Goal: Transaction & Acquisition: Purchase product/service

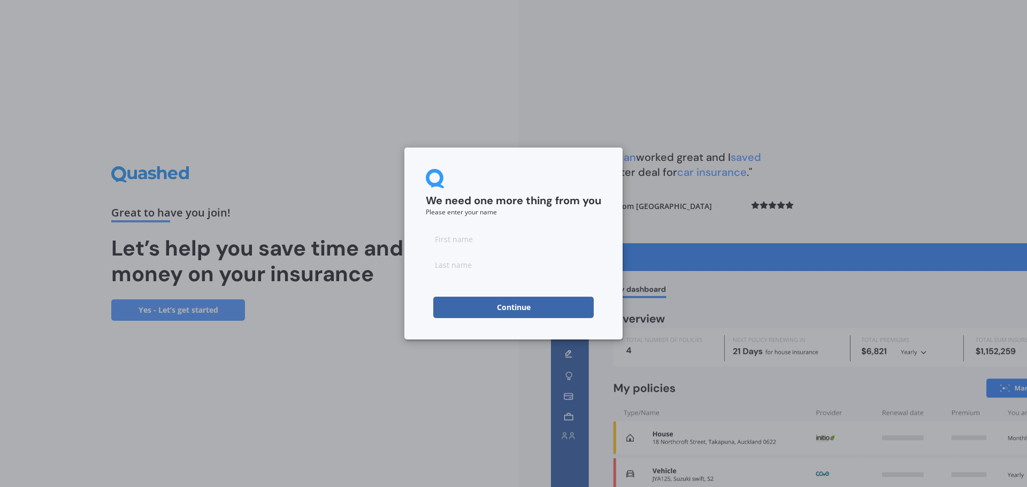
click at [474, 235] on input at bounding box center [513, 238] width 175 height 21
type input "[PERSON_NAME]"
click at [495, 267] on input at bounding box center [513, 264] width 175 height 21
type input "[PERSON_NAME]"
click at [464, 303] on button "Continue" at bounding box center [513, 307] width 160 height 21
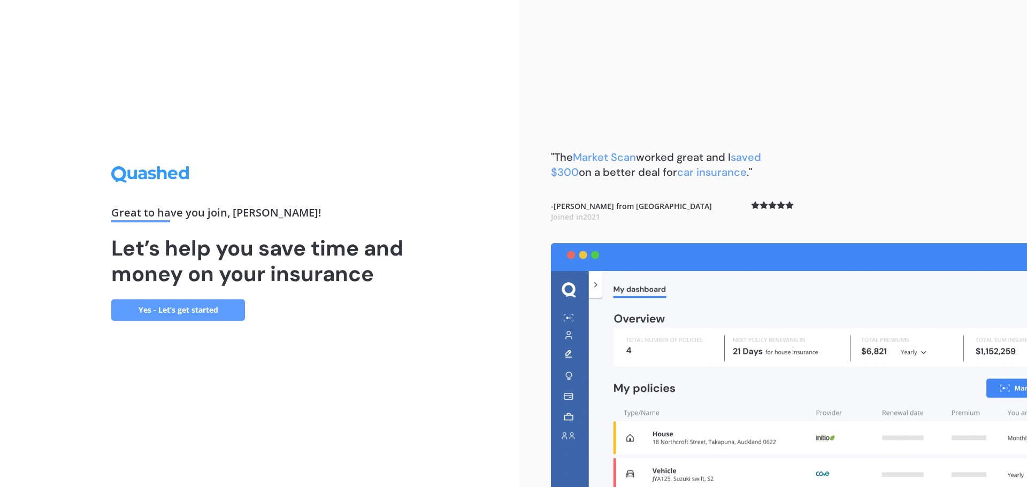
click at [181, 311] on link "Yes - Let’s get started" at bounding box center [178, 309] width 134 height 21
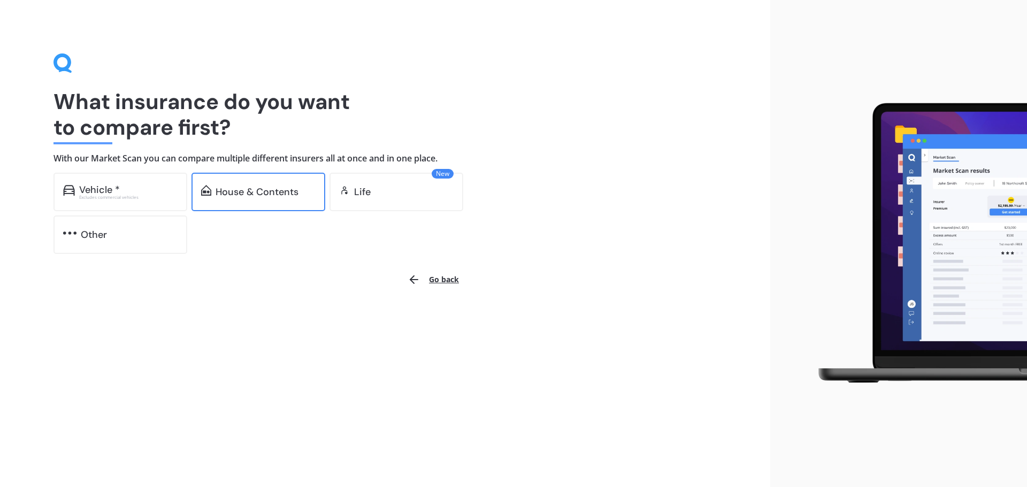
click at [262, 190] on div "House & Contents" at bounding box center [256, 192] width 83 height 11
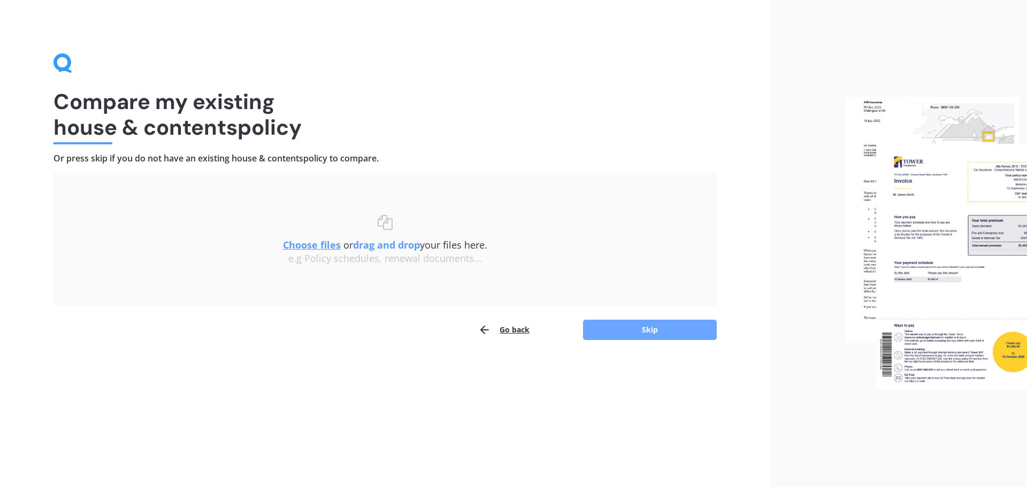
click at [644, 329] on button "Skip" at bounding box center [650, 330] width 134 height 20
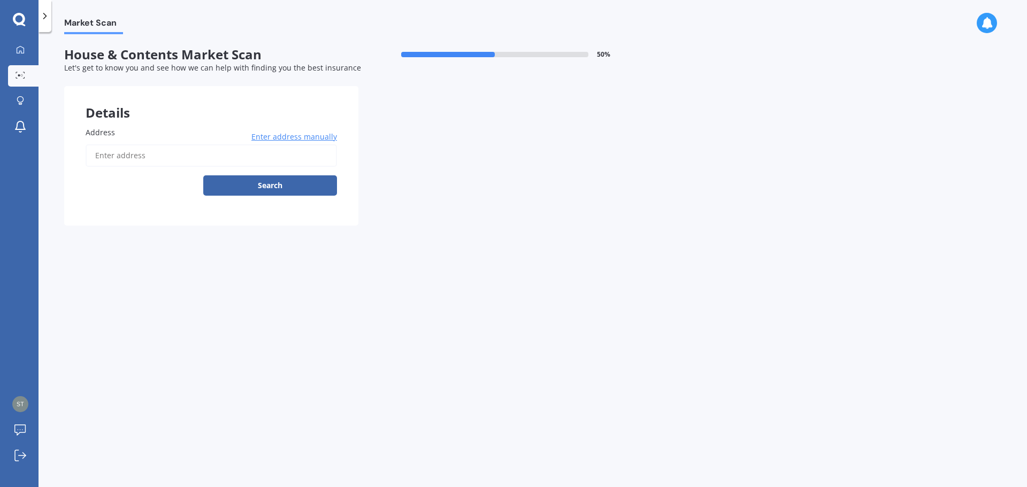
click at [188, 153] on input "Address" at bounding box center [211, 155] width 251 height 22
type input "[STREET_ADDRESS]"
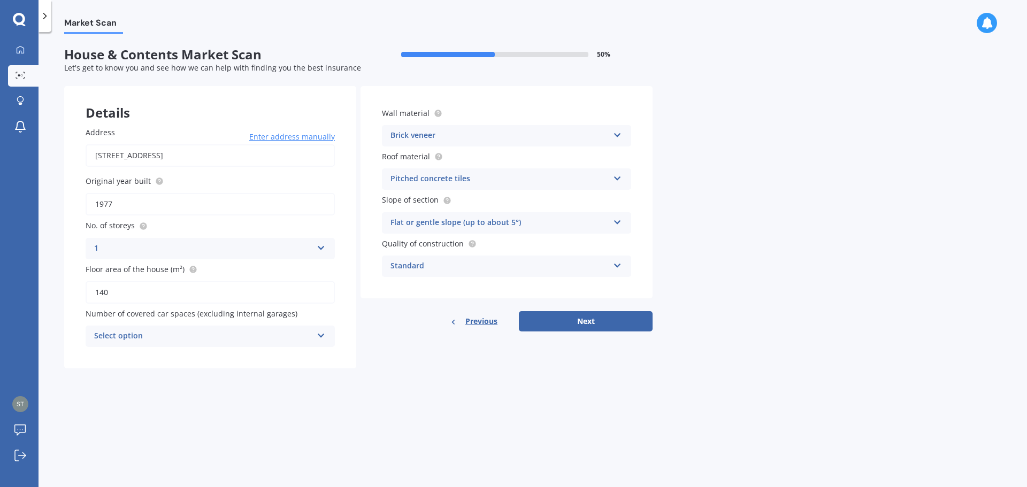
click at [321, 336] on icon at bounding box center [321, 333] width 9 height 7
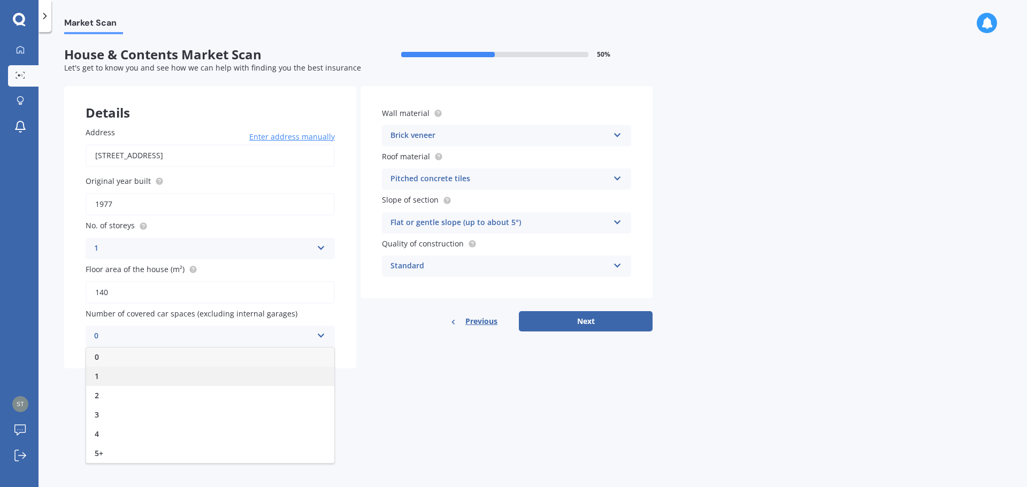
click at [152, 378] on div "1" at bounding box center [210, 376] width 248 height 19
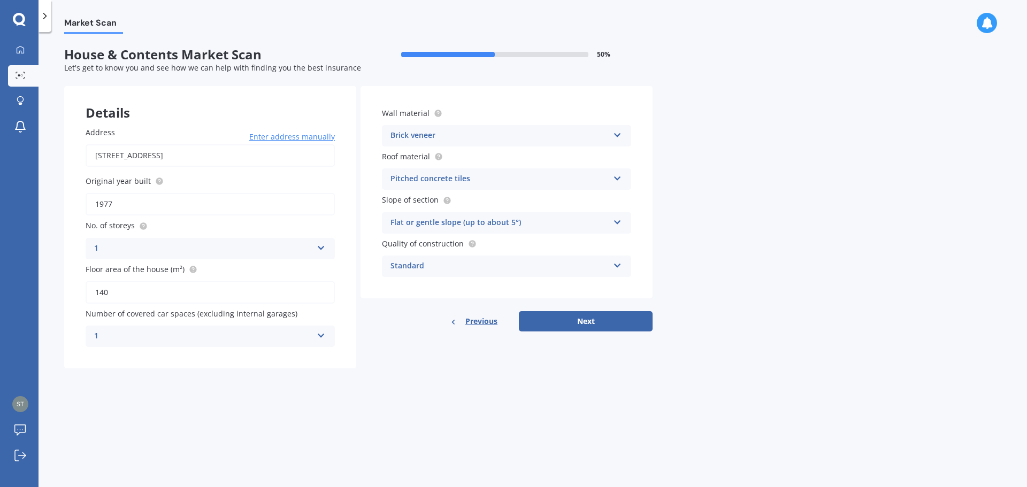
click at [319, 337] on icon at bounding box center [321, 333] width 9 height 7
click at [122, 413] on div "3" at bounding box center [210, 414] width 248 height 19
click at [586, 319] on button "Next" at bounding box center [586, 321] width 134 height 20
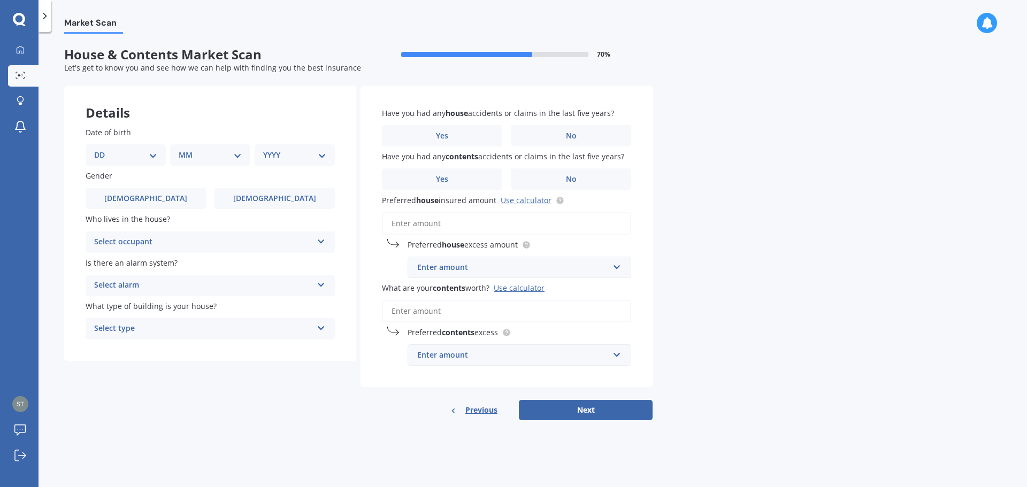
click at [156, 158] on select "DD 01 02 03 04 05 06 07 08 09 10 11 12 13 14 15 16 17 18 19 20 21 22 23 24 25 2…" at bounding box center [125, 155] width 63 height 12
select select "02"
click at [103, 149] on select "DD 01 02 03 04 05 06 07 08 09 10 11 12 13 14 15 16 17 18 19 20 21 22 23 24 25 2…" at bounding box center [125, 155] width 63 height 12
click at [204, 155] on select "MM 01 02 03 04 05 06 07 08 09 10 11 12" at bounding box center [212, 155] width 59 height 12
select select "12"
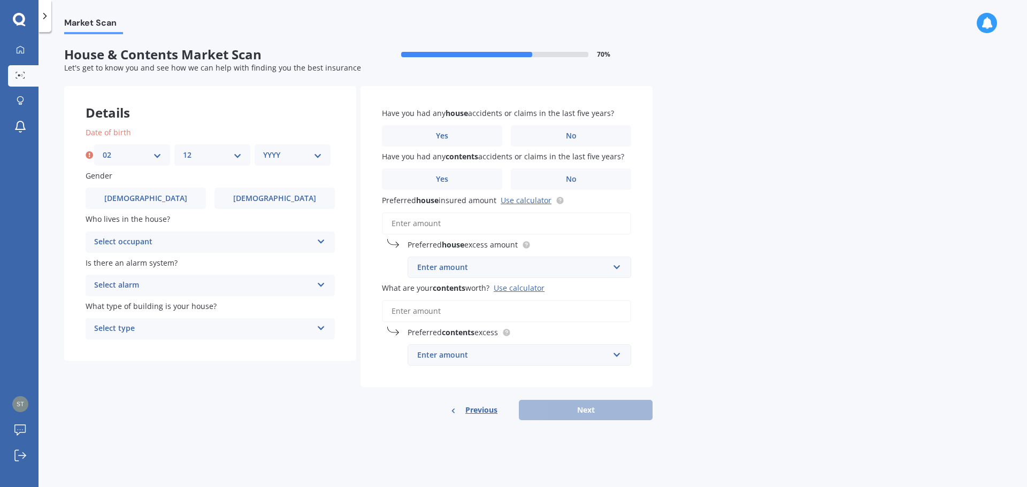
click at [183, 149] on select "MM 01 02 03 04 05 06 07 08 09 10 11 12" at bounding box center [212, 155] width 59 height 12
click at [301, 144] on div "YYYY 2009 2008 2007 2006 2005 2004 2003 2002 2001 2000 1999 1998 1997 1996 1995…" at bounding box center [293, 154] width 76 height 21
click at [297, 148] on div "YYYY 2009 2008 2007 2006 2005 2004 2003 2002 2001 2000 1999 1998 1997 1996 1995…" at bounding box center [293, 154] width 76 height 21
click at [296, 151] on select "YYYY 2009 2008 2007 2006 2005 2004 2003 2002 2001 2000 1999 1998 1997 1996 1995…" at bounding box center [292, 155] width 59 height 12
select select "1982"
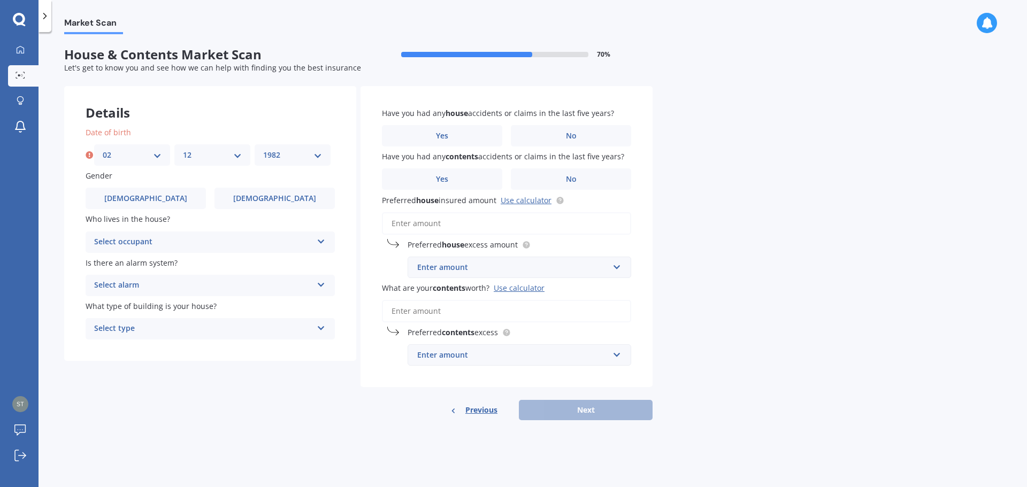
click at [263, 149] on select "YYYY 2009 2008 2007 2006 2005 2004 2003 2002 2001 2000 1999 1998 1997 1996 1995…" at bounding box center [292, 155] width 59 height 12
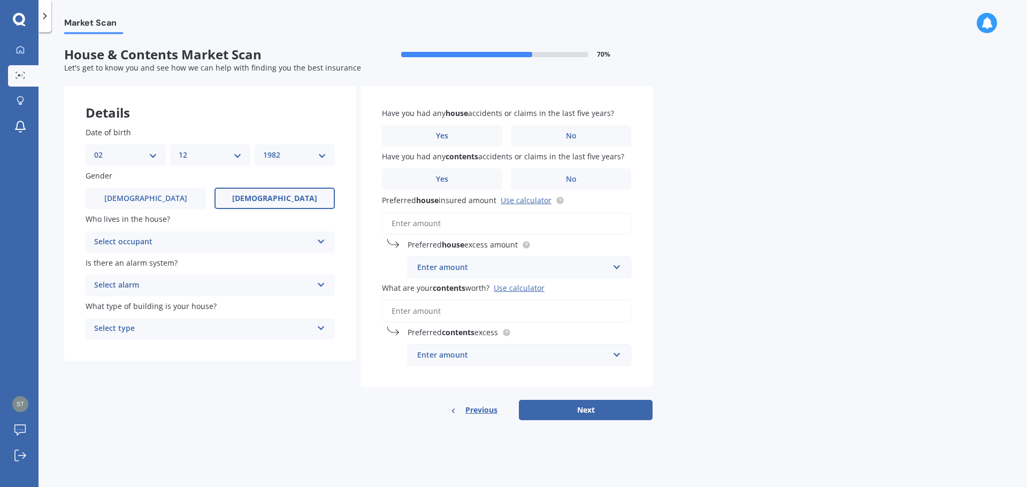
click at [260, 199] on label "[DEMOGRAPHIC_DATA]" at bounding box center [274, 198] width 120 height 21
click at [0, 0] on input "[DEMOGRAPHIC_DATA]" at bounding box center [0, 0] width 0 height 0
click at [192, 236] on div "Select occupant" at bounding box center [203, 242] width 218 height 13
click at [153, 264] on div "Owner" at bounding box center [210, 262] width 248 height 19
click at [153, 289] on div "Select alarm" at bounding box center [203, 285] width 218 height 13
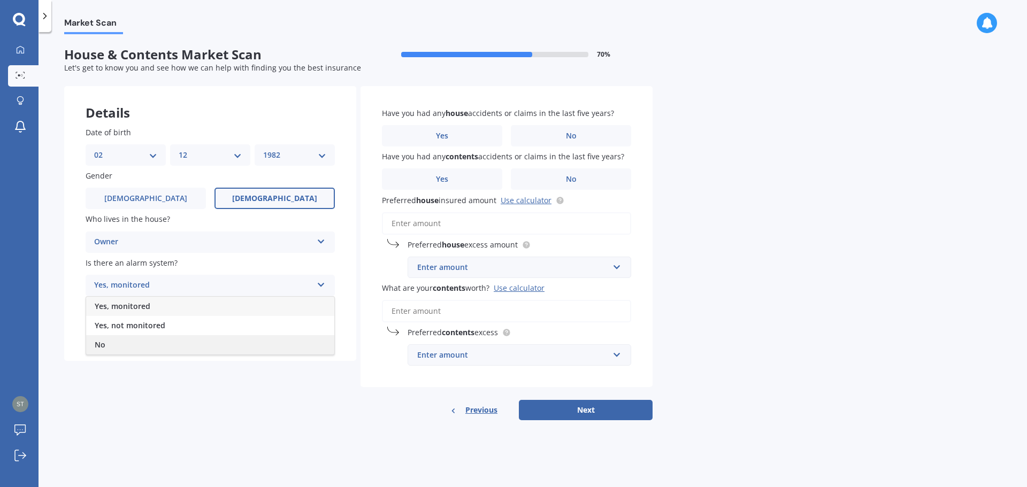
click at [114, 343] on div "No" at bounding box center [210, 344] width 248 height 19
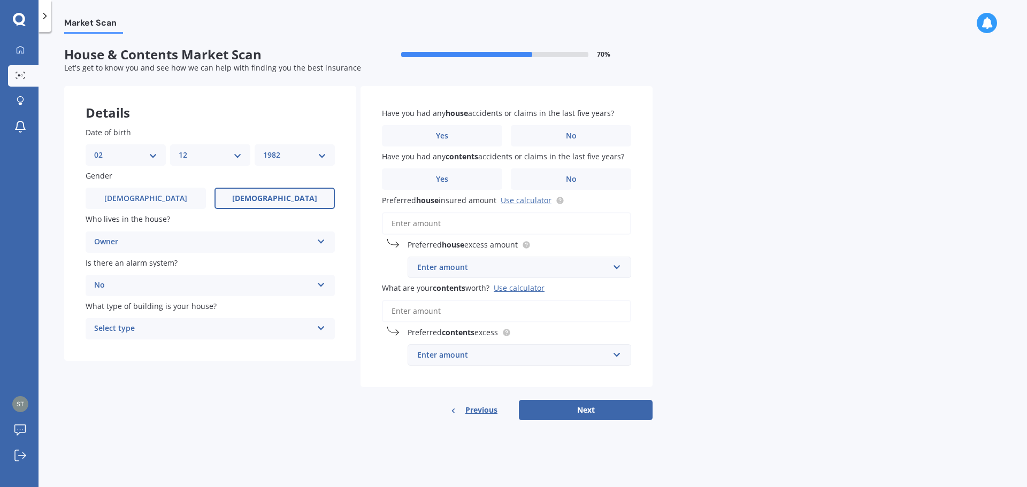
click at [138, 330] on div "Select type" at bounding box center [203, 328] width 218 height 13
click at [151, 350] on div "Freestanding" at bounding box center [210, 349] width 248 height 19
click at [196, 329] on div "Freestanding" at bounding box center [203, 328] width 218 height 13
click at [159, 348] on div "Freestanding" at bounding box center [210, 349] width 248 height 19
click at [447, 134] on span "Yes" at bounding box center [442, 136] width 13 height 9
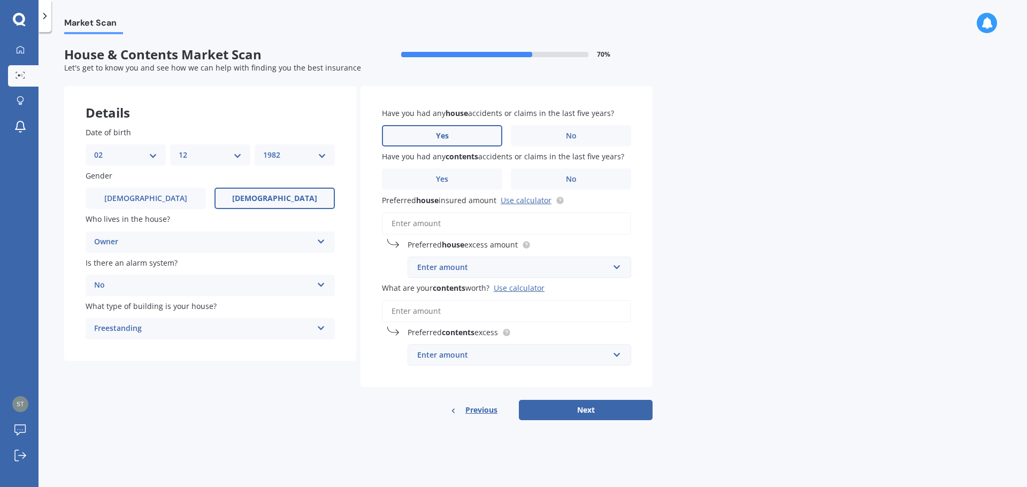
click at [0, 0] on input "Yes" at bounding box center [0, 0] width 0 height 0
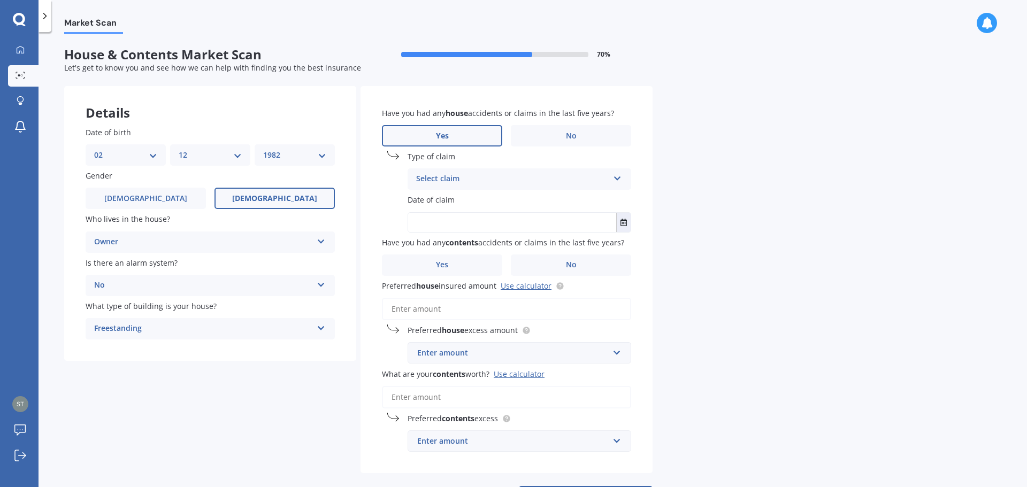
click at [456, 176] on div "Select claim" at bounding box center [512, 179] width 193 height 13
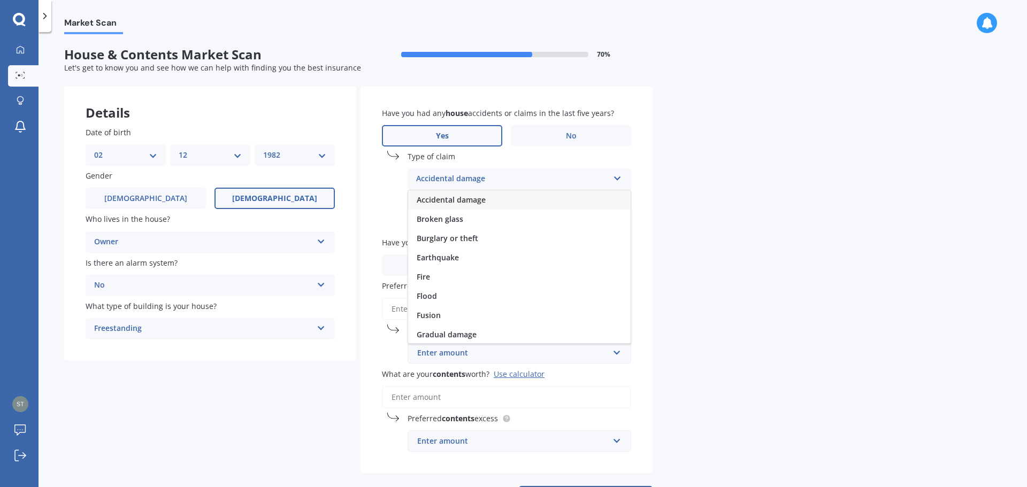
click at [461, 198] on span "Accidental damage" at bounding box center [451, 200] width 69 height 10
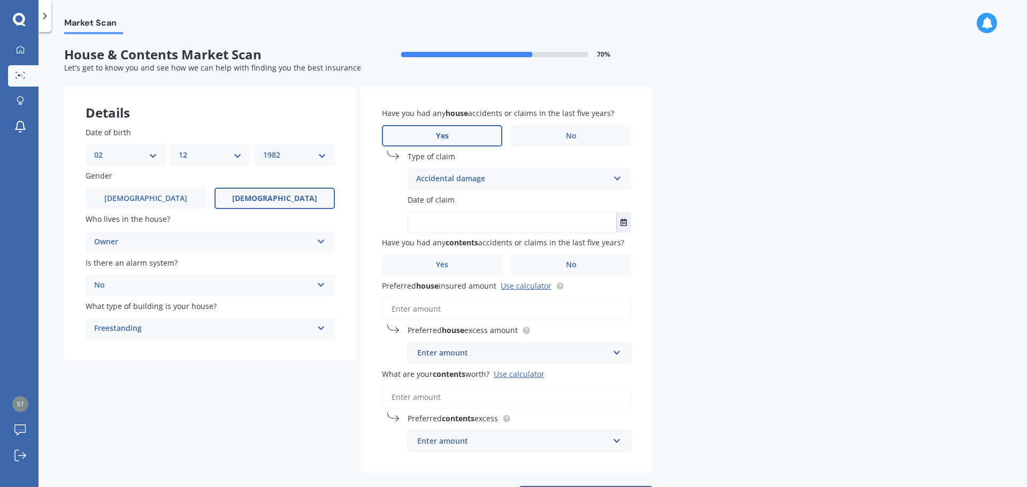
click at [467, 224] on input "text" at bounding box center [512, 222] width 208 height 19
click at [625, 223] on icon "Select date" at bounding box center [623, 222] width 6 height 7
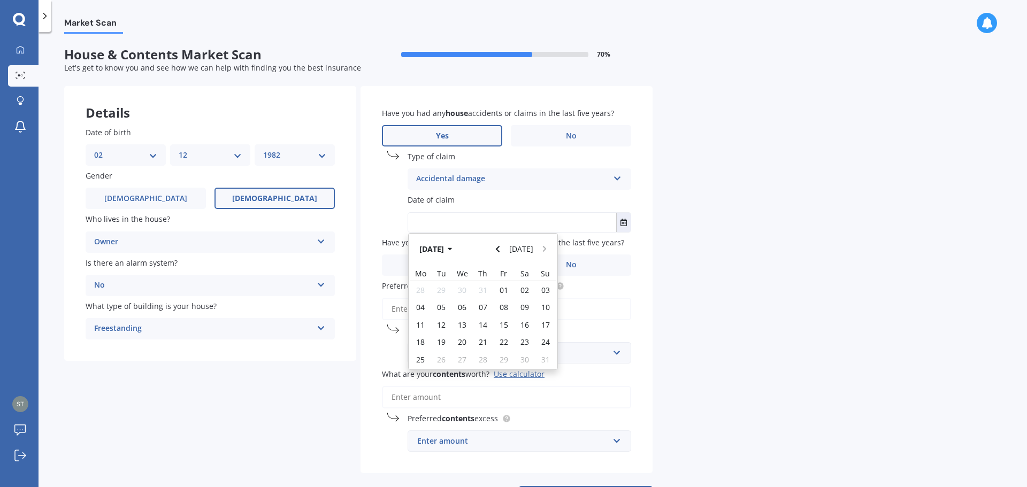
click at [453, 247] on button "[DATE]" at bounding box center [437, 249] width 46 height 19
click at [447, 251] on button "2025" at bounding box center [433, 249] width 39 height 19
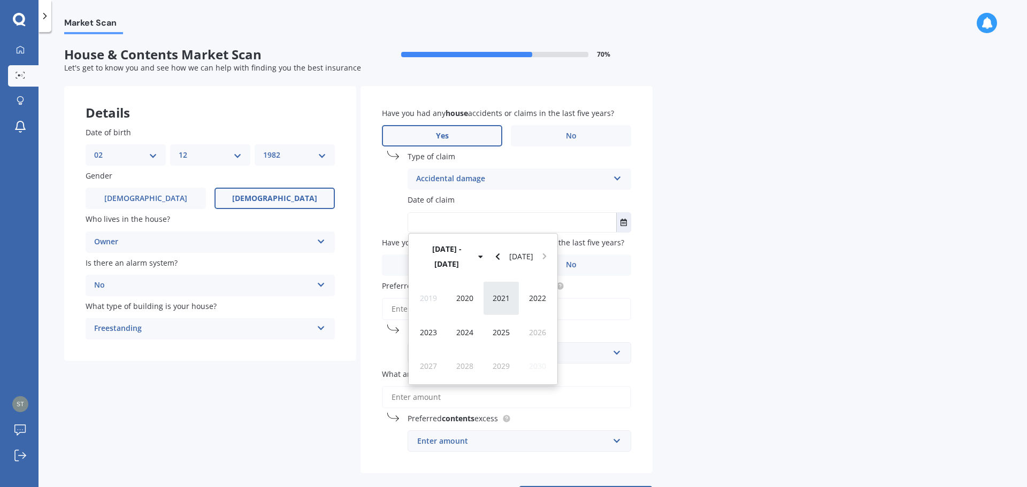
click at [503, 290] on div "2021" at bounding box center [501, 298] width 36 height 34
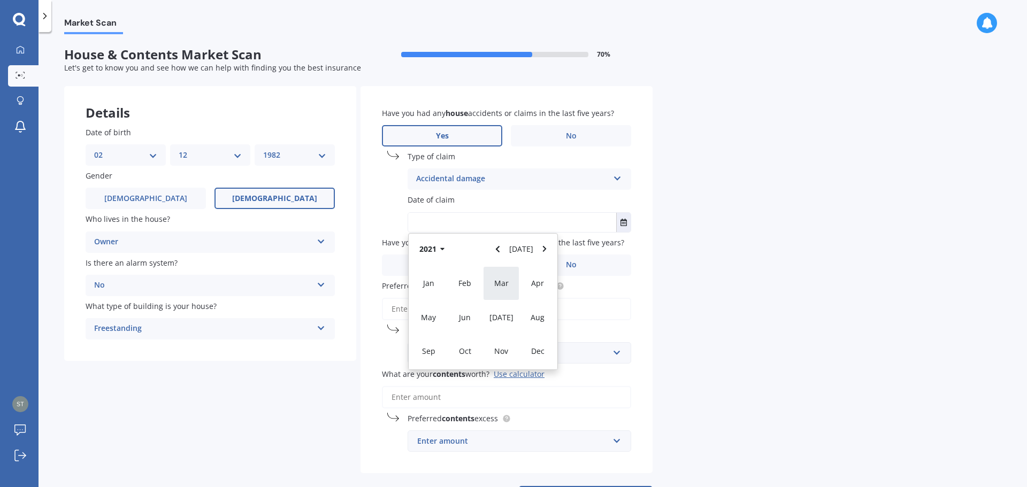
click at [502, 288] on span "Mar" at bounding box center [501, 283] width 14 height 10
click at [448, 326] on div "16" at bounding box center [441, 324] width 21 height 17
type input "[DATE]"
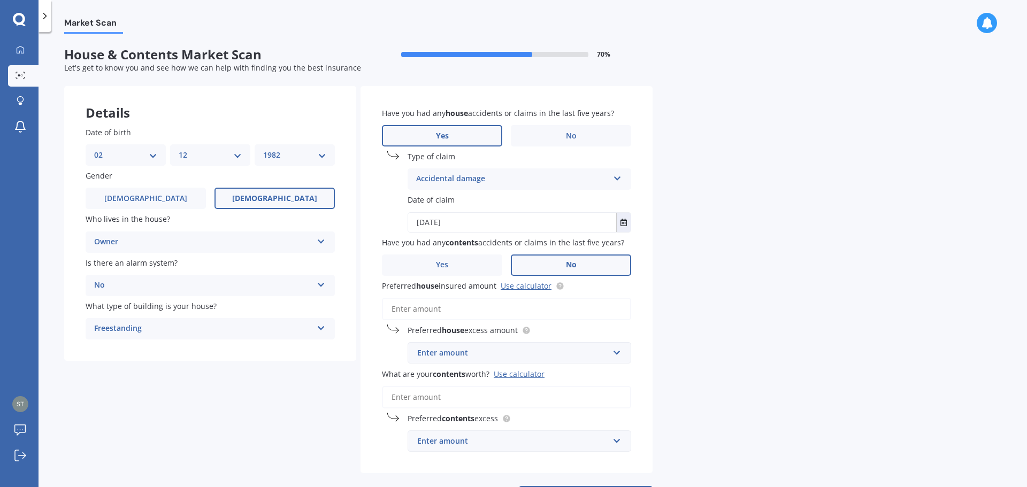
click at [558, 269] on label "No" at bounding box center [571, 265] width 120 height 21
click at [0, 0] on input "No" at bounding box center [0, 0] width 0 height 0
drag, startPoint x: 441, startPoint y: 310, endPoint x: 433, endPoint y: 310, distance: 7.5
click at [441, 310] on input "Preferred house insured amount Use calculator" at bounding box center [506, 309] width 249 height 22
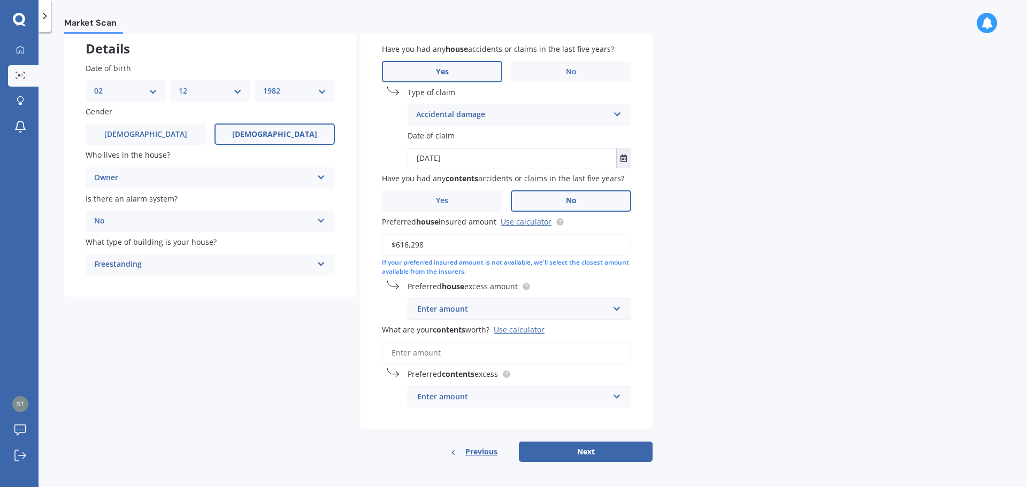
scroll to position [67, 0]
type input "$616,298"
click at [451, 307] on div "Enter amount" at bounding box center [512, 307] width 191 height 12
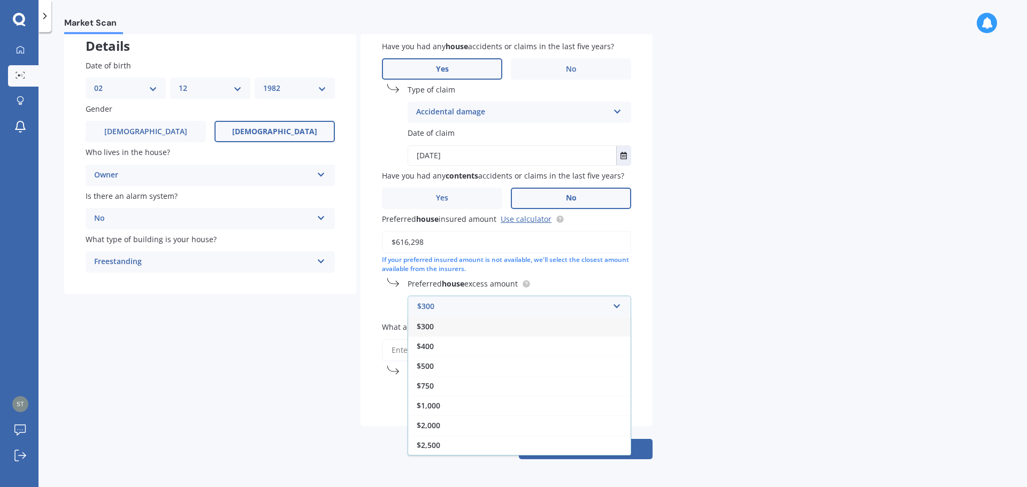
click at [433, 363] on span "$500" at bounding box center [425, 366] width 17 height 10
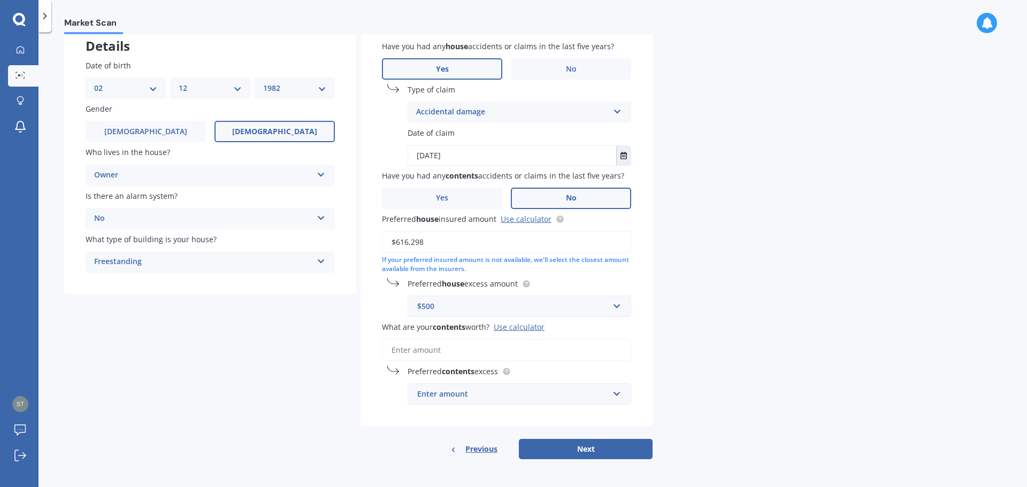
click at [441, 352] on input "What are your contents worth? Use calculator" at bounding box center [506, 350] width 249 height 22
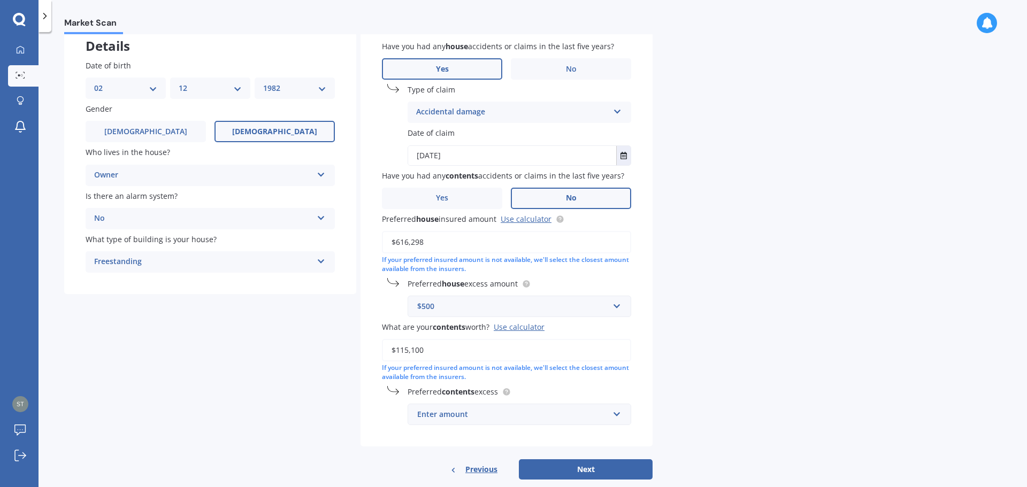
type input "$115,100"
click at [483, 416] on div "Enter amount" at bounding box center [512, 415] width 191 height 12
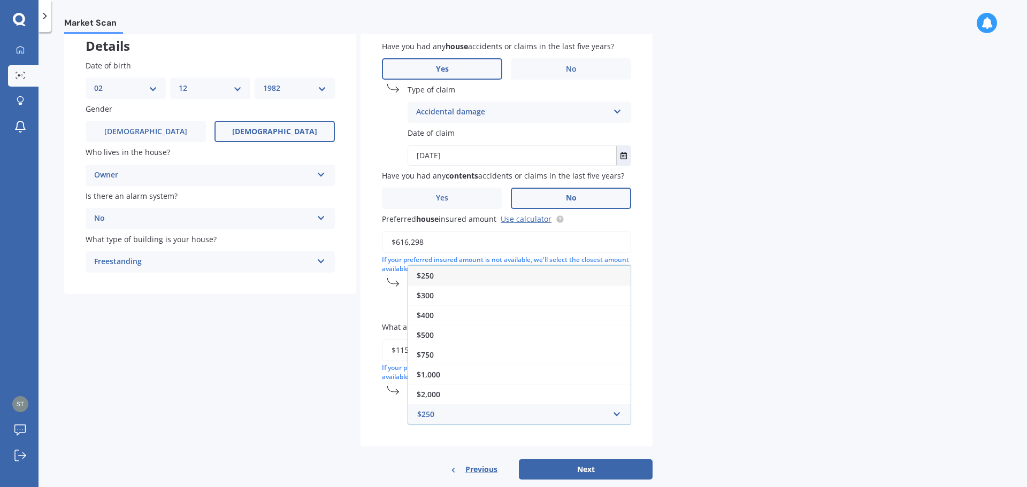
click at [441, 271] on div "$250" at bounding box center [519, 276] width 222 height 20
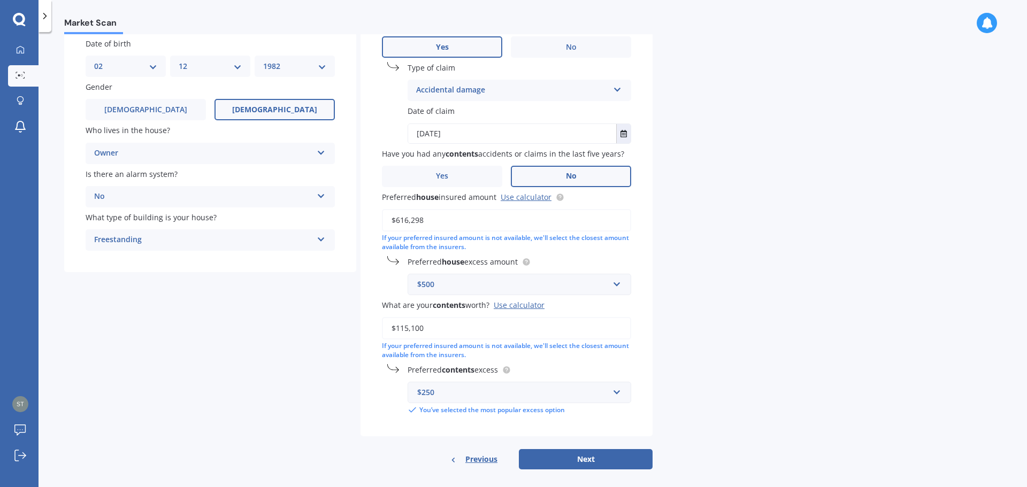
scroll to position [99, 0]
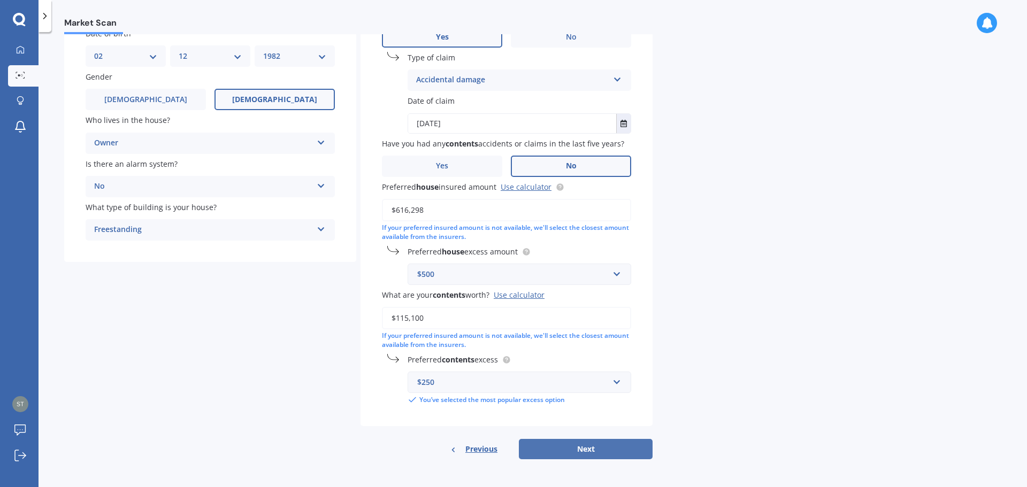
click at [591, 445] on button "Next" at bounding box center [586, 449] width 134 height 20
select select "02"
select select "12"
select select "1982"
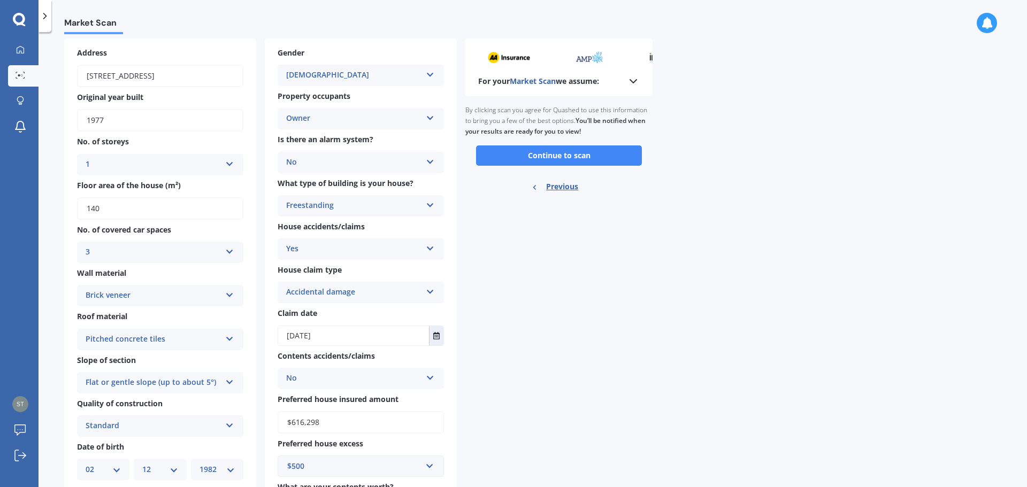
scroll to position [0, 0]
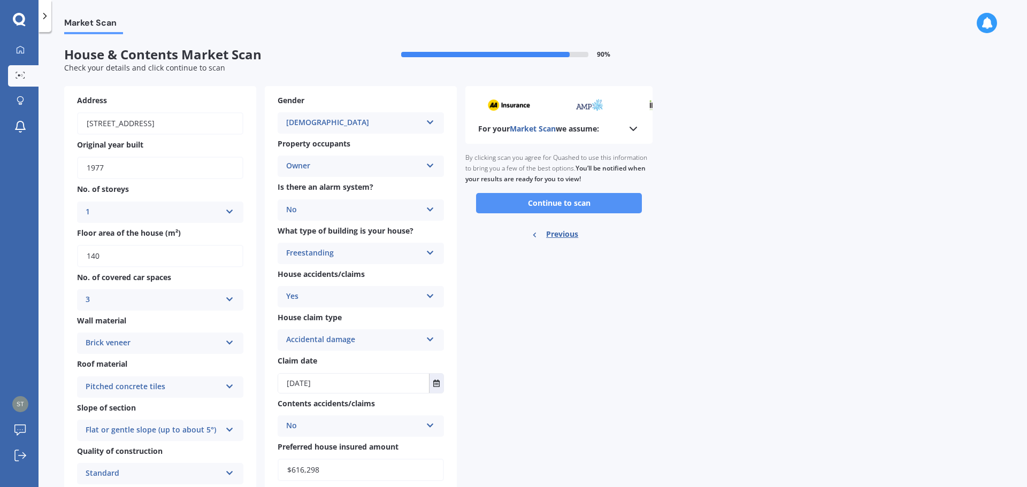
click at [552, 204] on button "Continue to scan" at bounding box center [559, 203] width 166 height 20
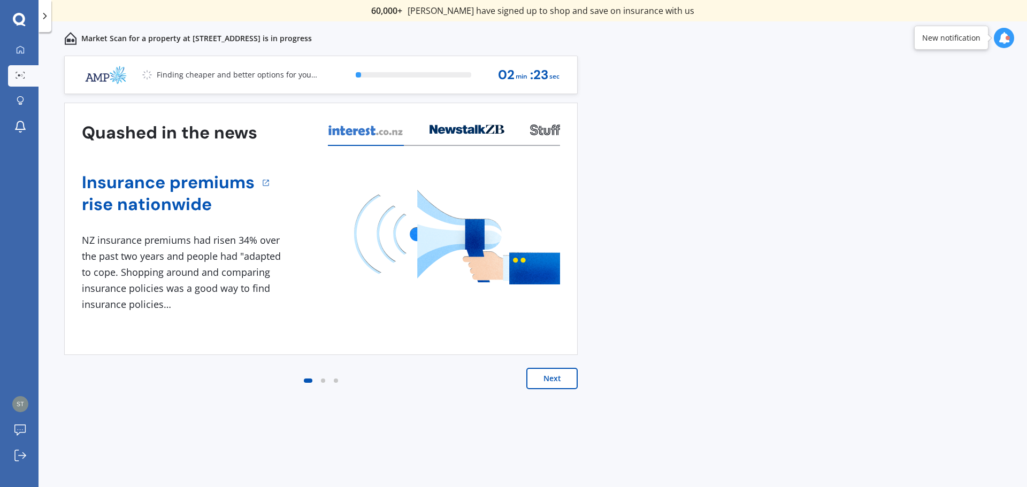
click at [565, 379] on button "Next" at bounding box center [551, 378] width 51 height 21
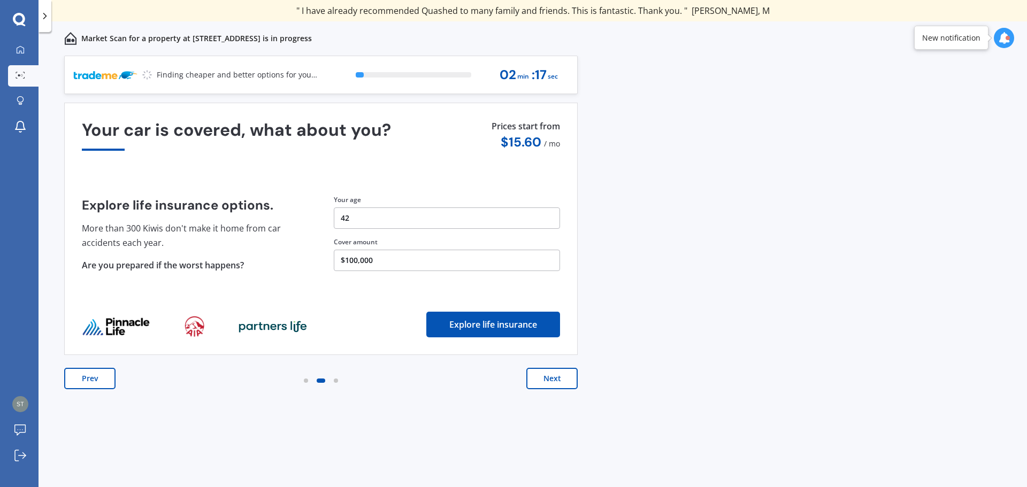
click at [559, 379] on button "Next" at bounding box center [551, 378] width 51 height 21
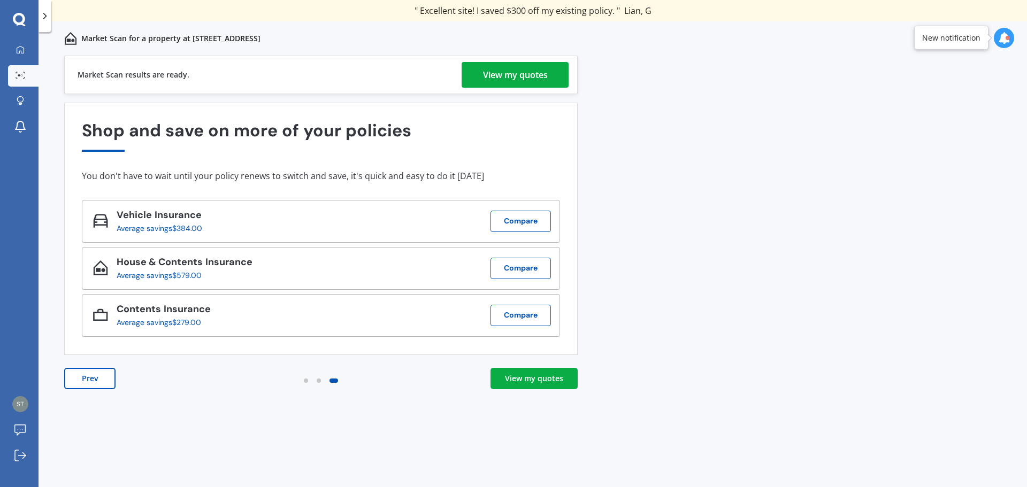
click at [514, 74] on div "View my quotes" at bounding box center [515, 75] width 65 height 26
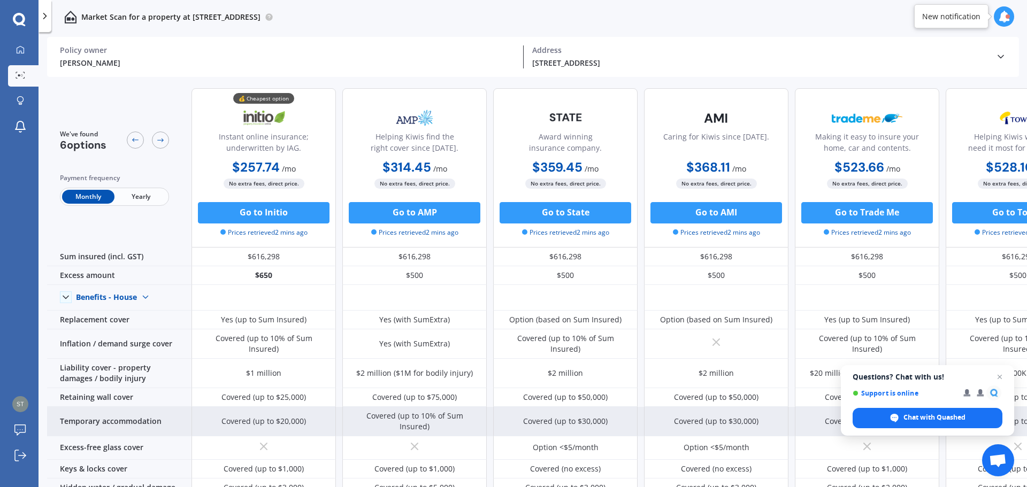
scroll to position [53, 0]
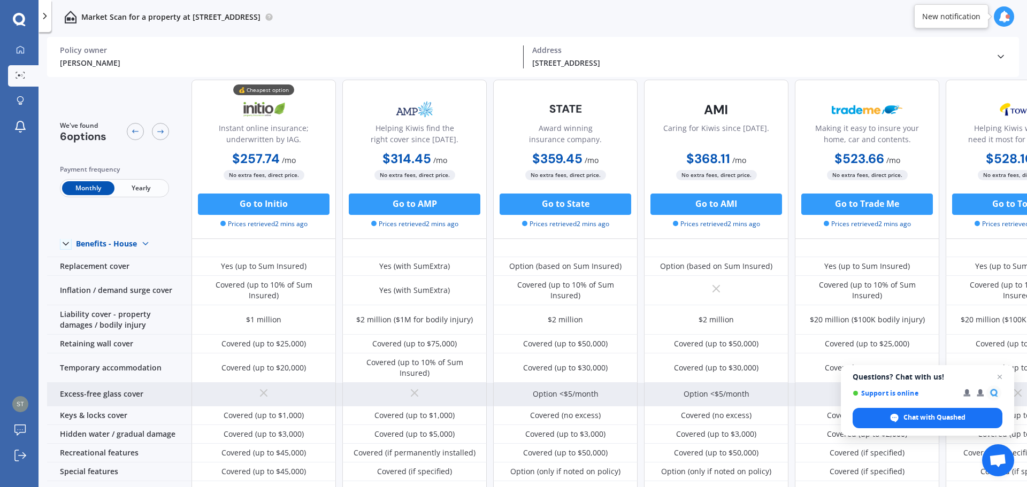
click at [723, 383] on div "Option <$5/month" at bounding box center [716, 395] width 144 height 24
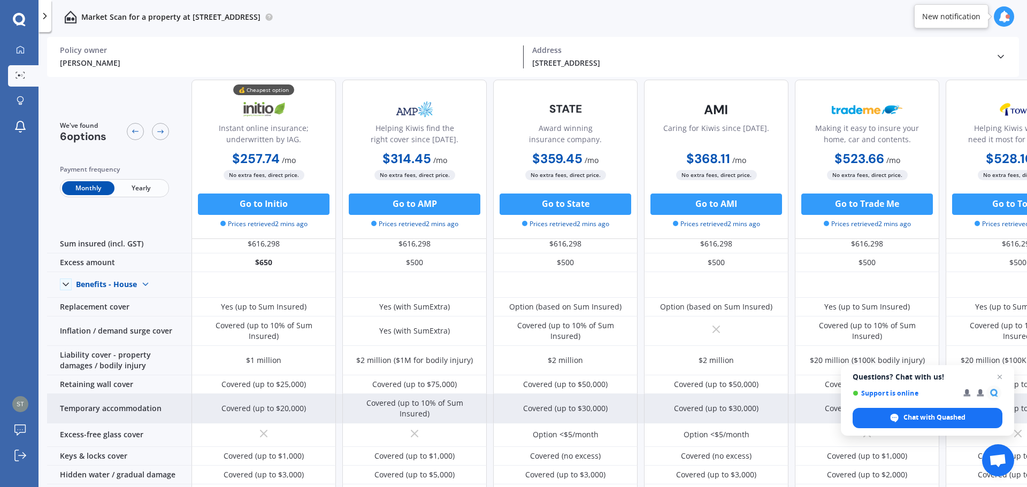
scroll to position [0, 0]
